Goal: Find specific page/section: Find specific page/section

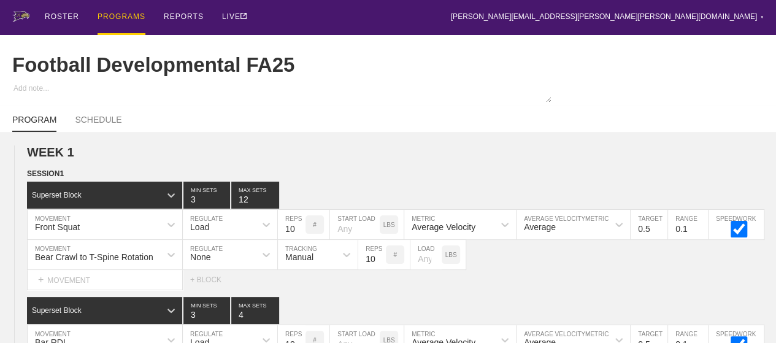
click at [128, 17] on div "PROGRAMS" at bounding box center [122, 17] width 48 height 35
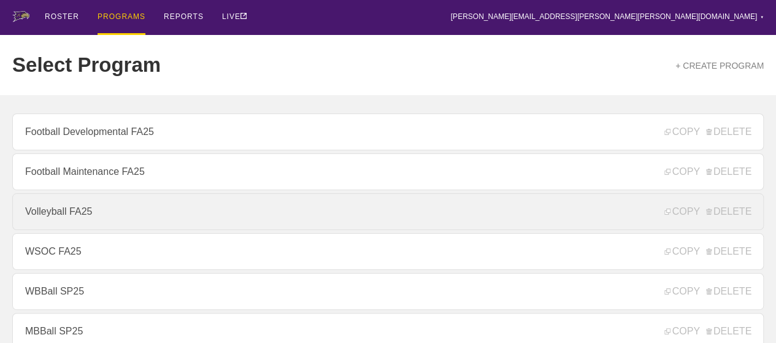
click at [83, 213] on link "Volleyball FA25" at bounding box center [387, 211] width 751 height 37
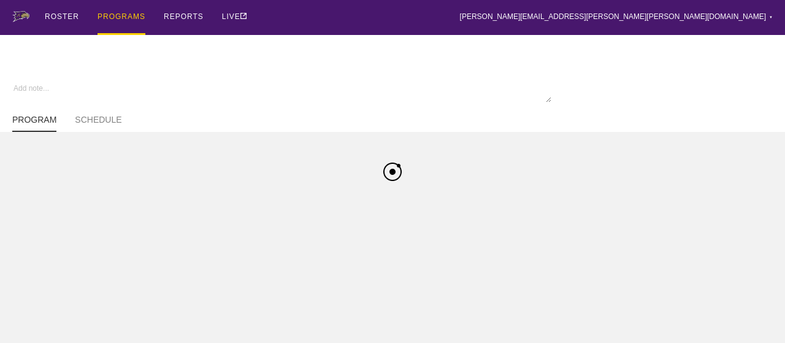
type textarea "x"
type input "Volleyball FA25"
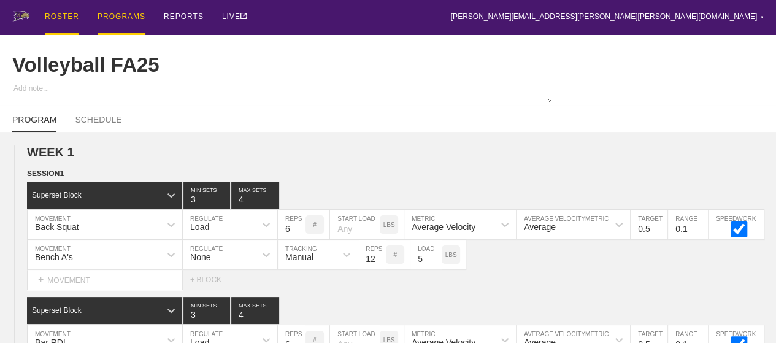
click at [49, 24] on div "ROSTER" at bounding box center [62, 17] width 34 height 35
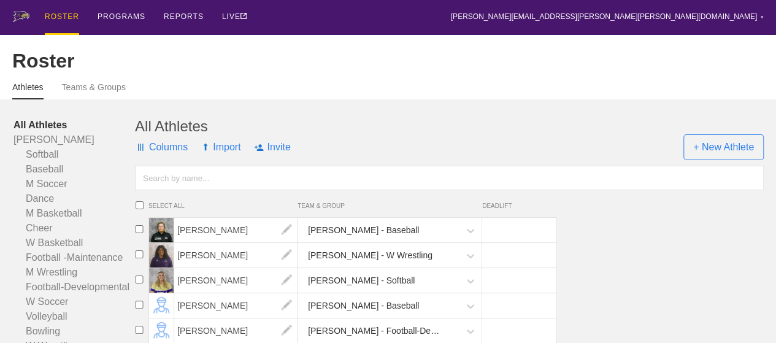
click at [176, 185] on input "text" at bounding box center [449, 178] width 629 height 25
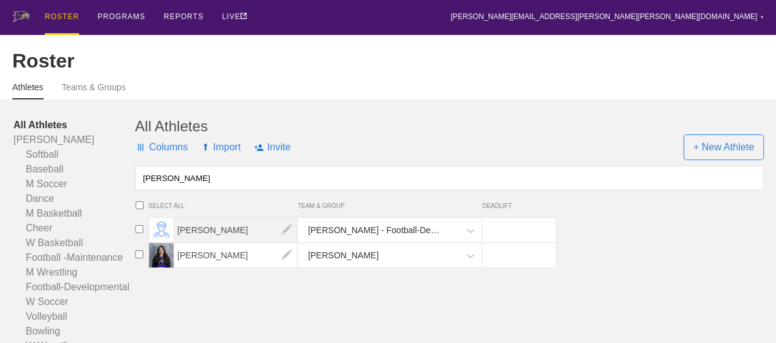
type input "[PERSON_NAME]"
click at [199, 240] on span "[PERSON_NAME]" at bounding box center [235, 230] width 123 height 25
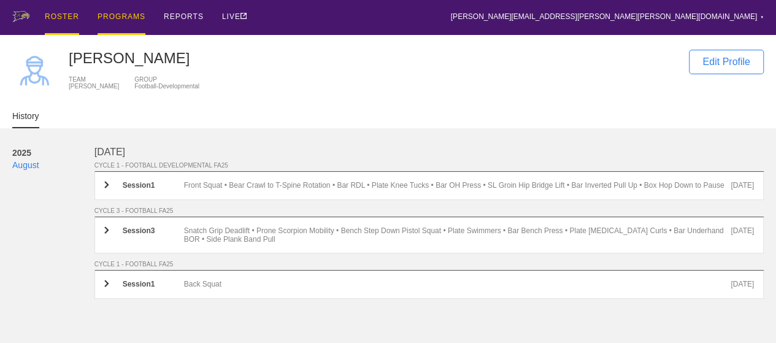
click at [125, 12] on div "PROGRAMS" at bounding box center [122, 17] width 48 height 35
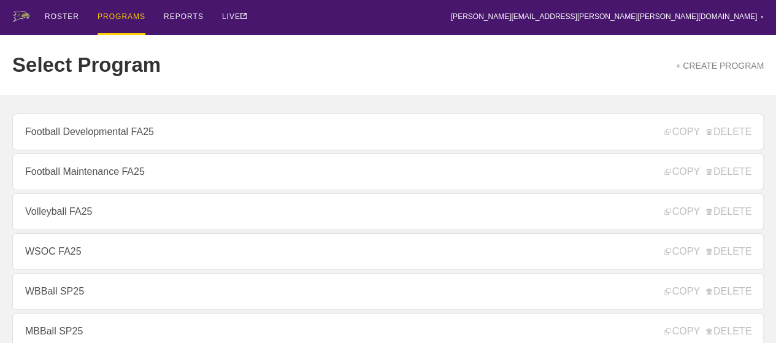
click at [437, 19] on div "ROSTER PROGRAMS REPORTS LIVE [PERSON_NAME][EMAIL_ADDRESS][PERSON_NAME][PERSON_N…" at bounding box center [387, 17] width 751 height 35
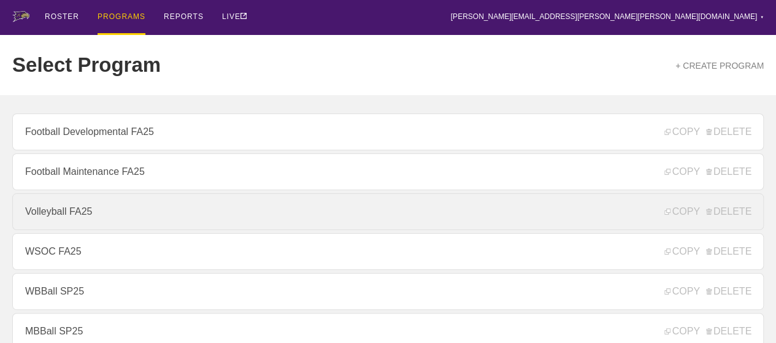
click at [109, 222] on link "Volleyball FA25" at bounding box center [387, 211] width 751 height 37
type textarea "x"
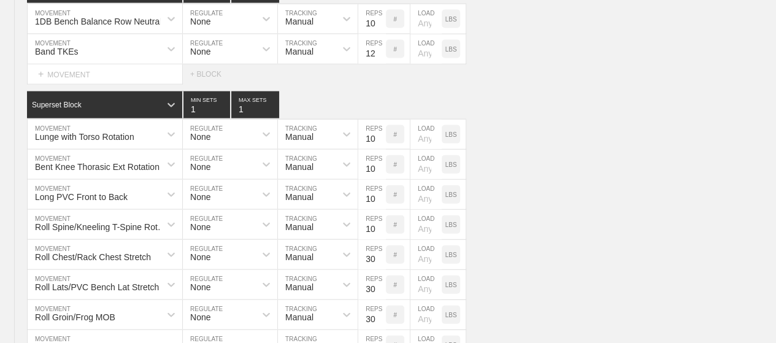
scroll to position [3697, 0]
